Goal: Task Accomplishment & Management: Use online tool/utility

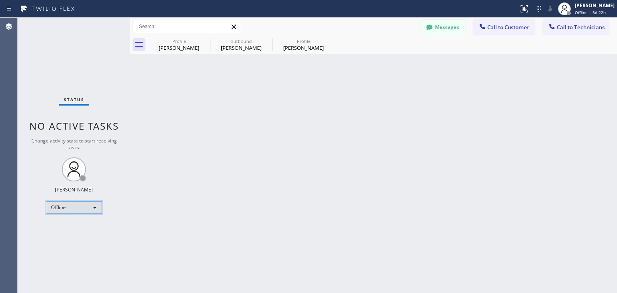
click at [94, 207] on div "Offline" at bounding box center [74, 207] width 56 height 13
click at [85, 221] on li "Offline" at bounding box center [73, 218] width 55 height 10
click at [89, 207] on div "Offline" at bounding box center [74, 207] width 56 height 13
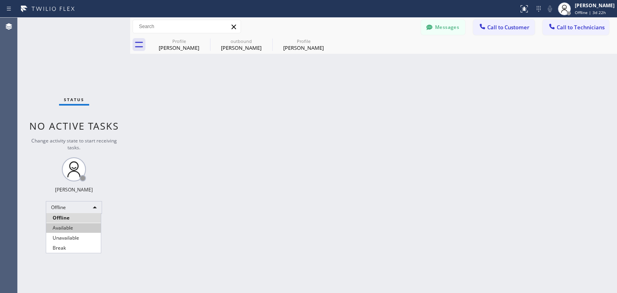
click at [82, 224] on li "Available" at bounding box center [73, 228] width 55 height 10
click at [144, 219] on div "Back to Dashboard Change Sender ID Customers Technicians WE [PERSON_NAME] [DATE…" at bounding box center [373, 156] width 487 height 276
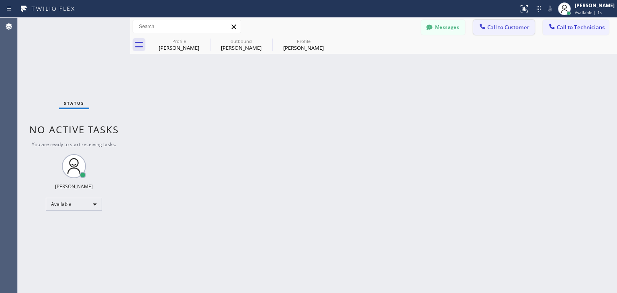
click at [505, 27] on span "Call to Customer" at bounding box center [509, 27] width 42 height 7
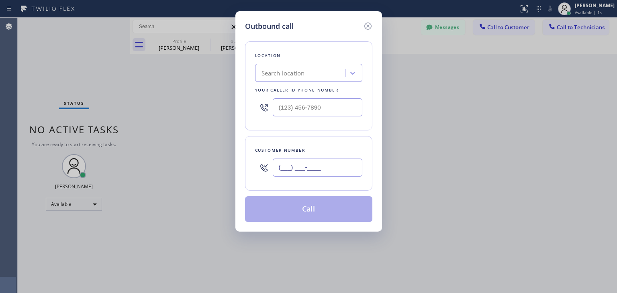
click at [280, 162] on input "(___) ___-____" at bounding box center [318, 168] width 90 height 18
paste input "310) 433-1302"
type input "[PHONE_NUMBER]"
click at [277, 70] on div "Search location" at bounding box center [283, 73] width 43 height 9
click at [285, 168] on input "[PHONE_NUMBER]" at bounding box center [318, 168] width 90 height 18
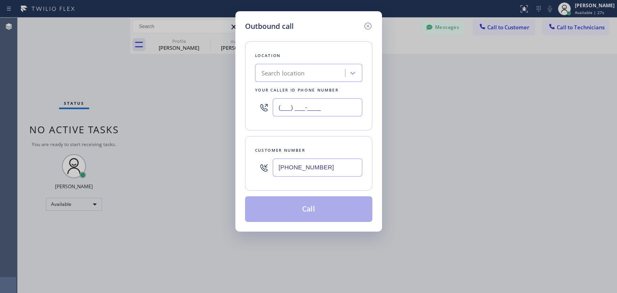
click at [315, 105] on input "(___) ___-____" at bounding box center [318, 107] width 90 height 18
paste input "747) 232-5253"
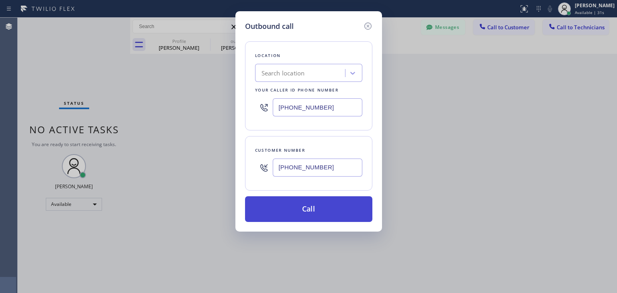
type input "[PHONE_NUMBER]"
click at [302, 211] on button "Call" at bounding box center [308, 210] width 127 height 26
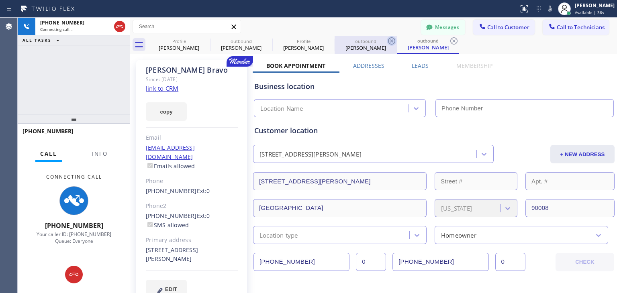
click at [393, 41] on icon at bounding box center [392, 41] width 10 height 10
click at [328, 41] on icon at bounding box center [330, 41] width 10 height 10
click at [267, 39] on icon at bounding box center [267, 41] width 10 height 10
click at [203, 41] on icon at bounding box center [205, 41] width 10 height 10
click at [205, 41] on icon at bounding box center [204, 40] width 7 height 7
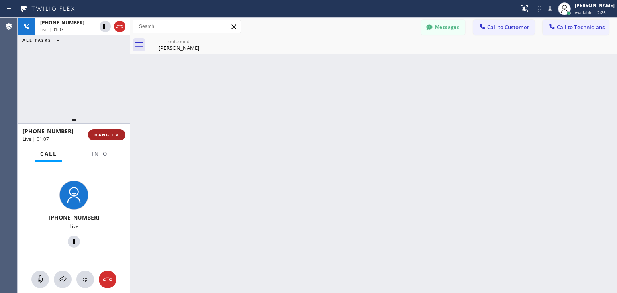
click at [110, 133] on span "HANG UP" at bounding box center [106, 135] width 25 height 6
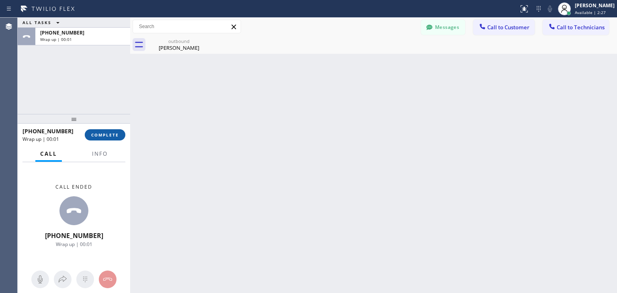
click at [107, 137] on span "COMPLETE" at bounding box center [105, 135] width 28 height 6
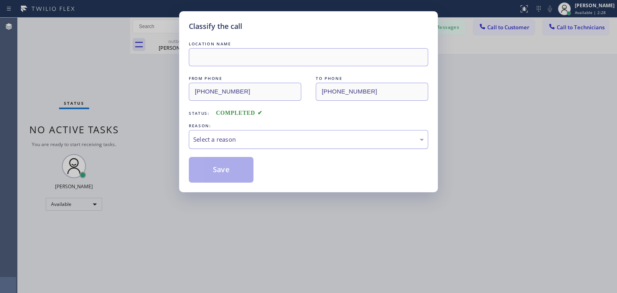
click at [281, 141] on div "Select a reason" at bounding box center [308, 139] width 231 height 9
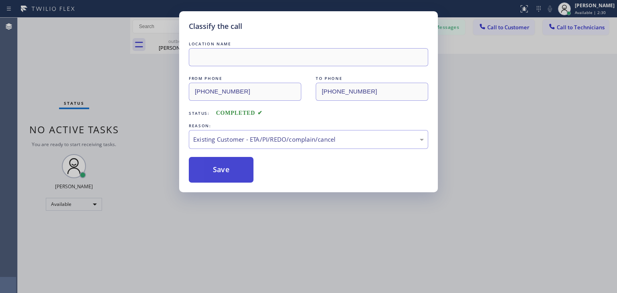
click at [214, 175] on button "Save" at bounding box center [221, 170] width 65 height 26
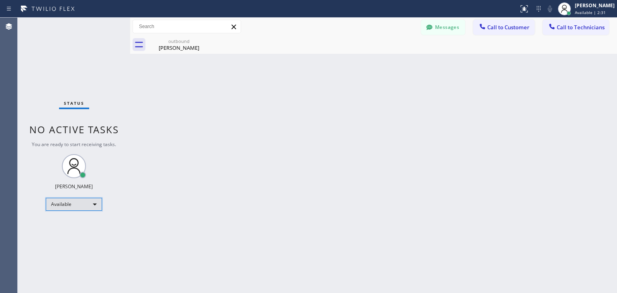
click at [95, 202] on div "Available" at bounding box center [74, 204] width 56 height 13
click at [85, 220] on li "Available" at bounding box center [73, 225] width 55 height 10
click at [86, 208] on div "Available" at bounding box center [74, 204] width 56 height 13
click at [84, 217] on li "Offline" at bounding box center [73, 215] width 55 height 10
drag, startPoint x: 156, startPoint y: 213, endPoint x: 187, endPoint y: 197, distance: 34.5
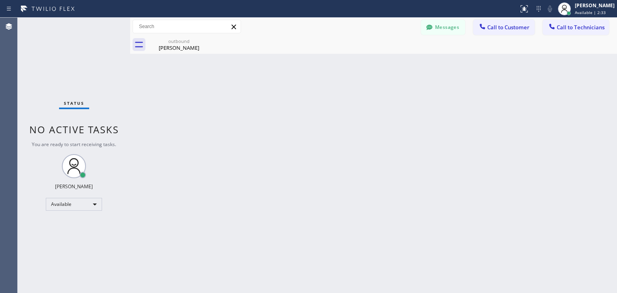
click at [158, 213] on div "Back to Dashboard Change Sender ID Customers Technicians WE [PERSON_NAME] [DATE…" at bounding box center [373, 156] width 487 height 276
